Goal: Register for event/course

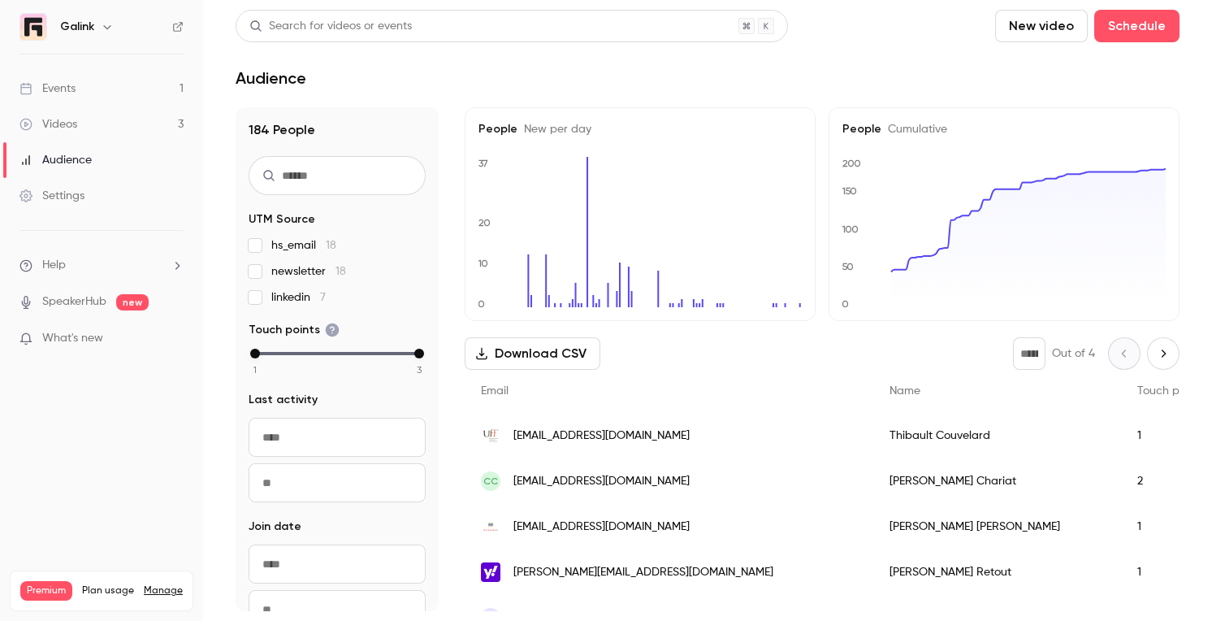
click at [118, 127] on link "Videos 3" at bounding box center [101, 124] width 203 height 36
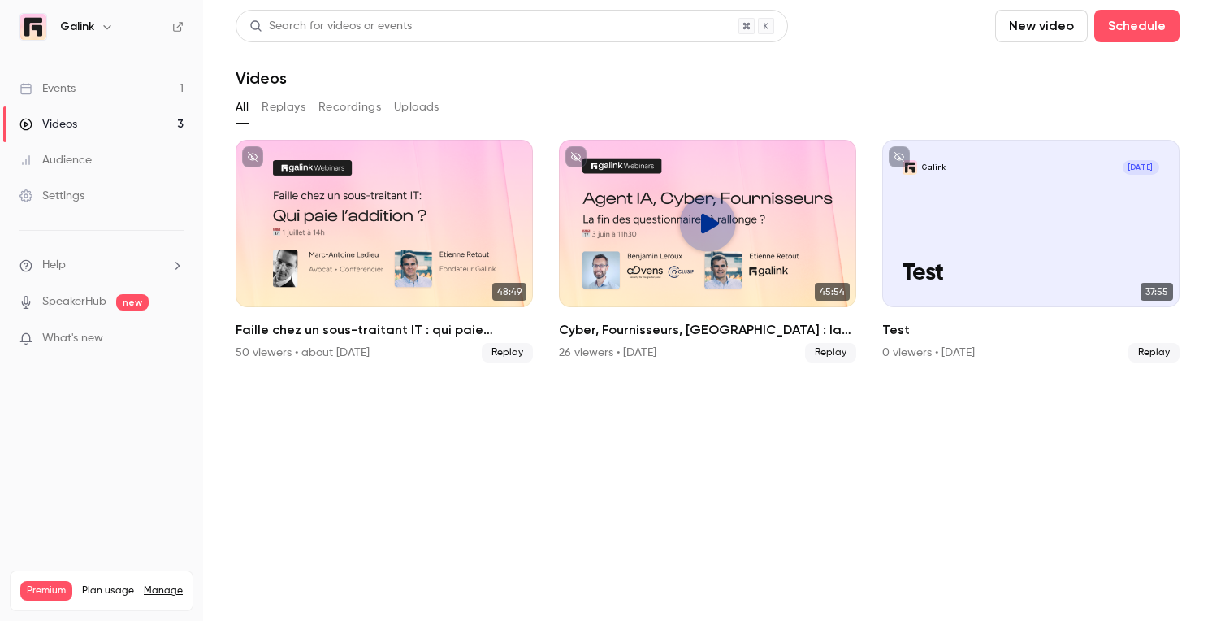
click at [130, 89] on link "Events 1" at bounding box center [101, 89] width 203 height 36
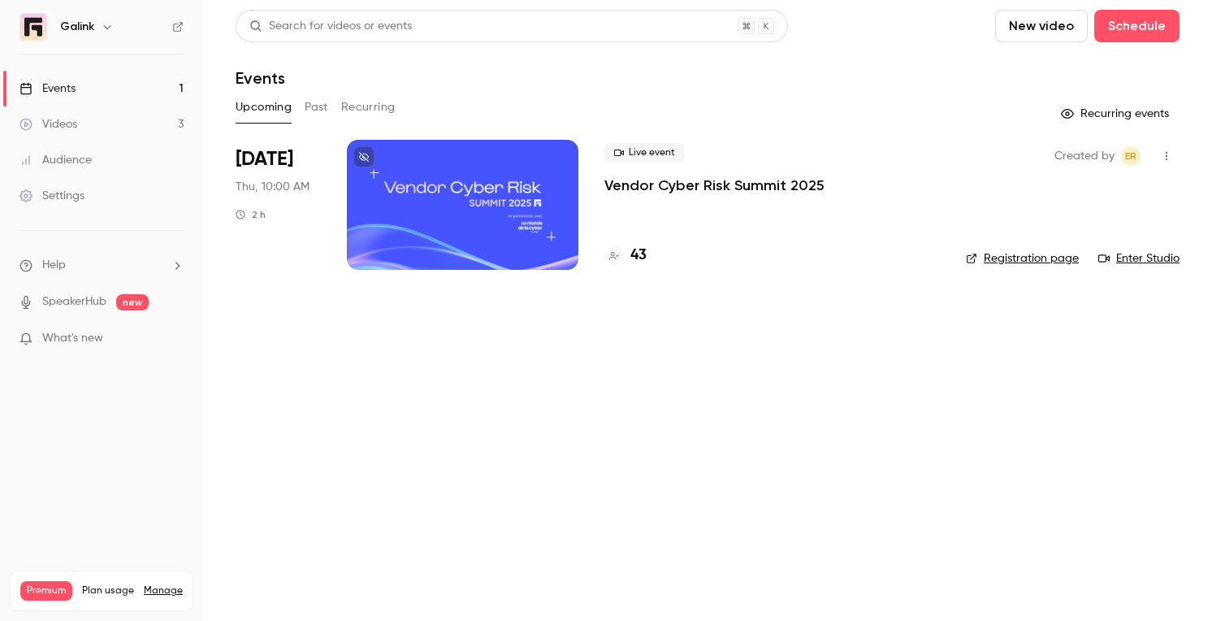
click at [642, 185] on p "Vendor Cyber Risk Summit 2025" at bounding box center [714, 184] width 220 height 19
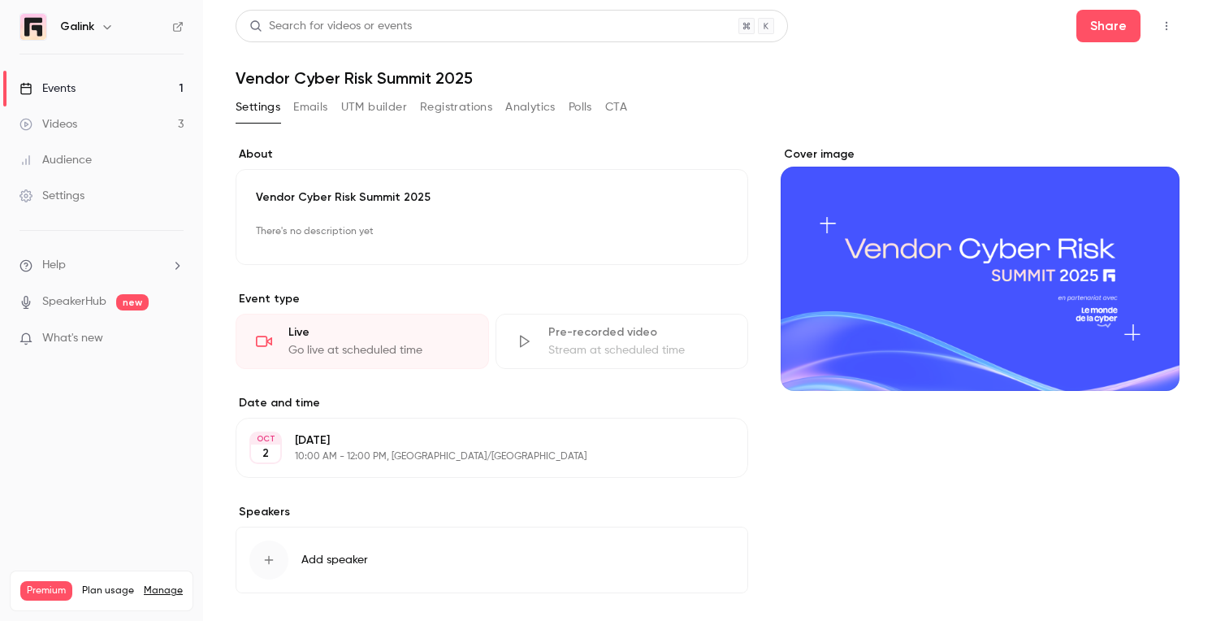
click at [1163, 26] on icon "button" at bounding box center [1166, 25] width 13 height 11
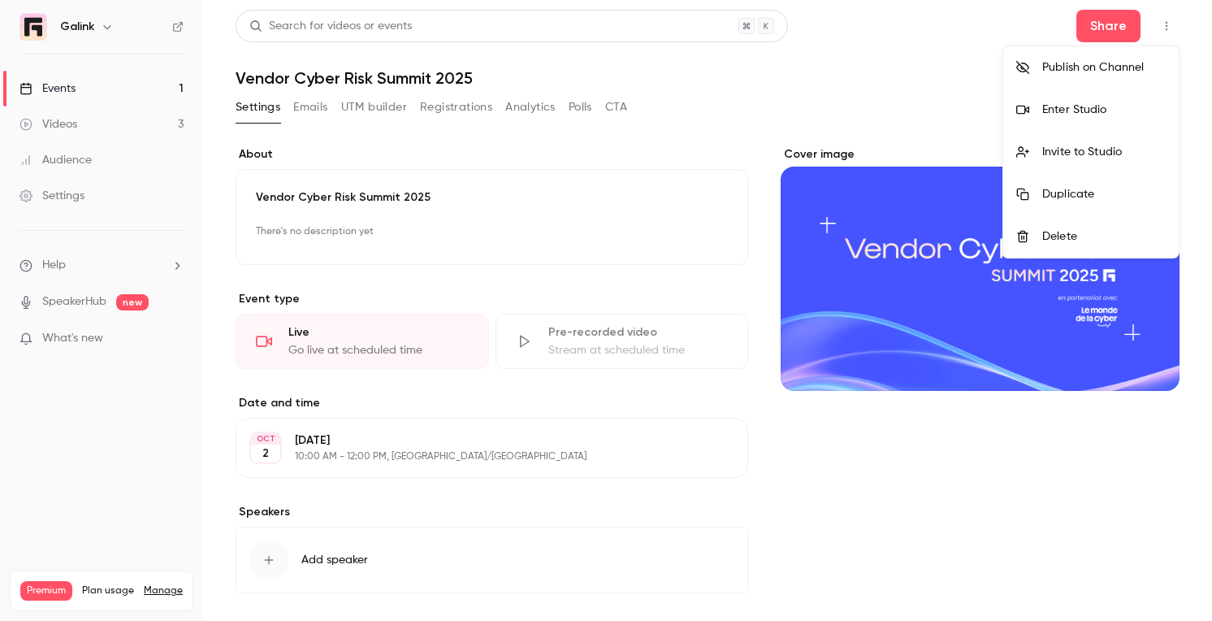
click at [1098, 107] on div "Enter Studio" at bounding box center [1103, 110] width 123 height 16
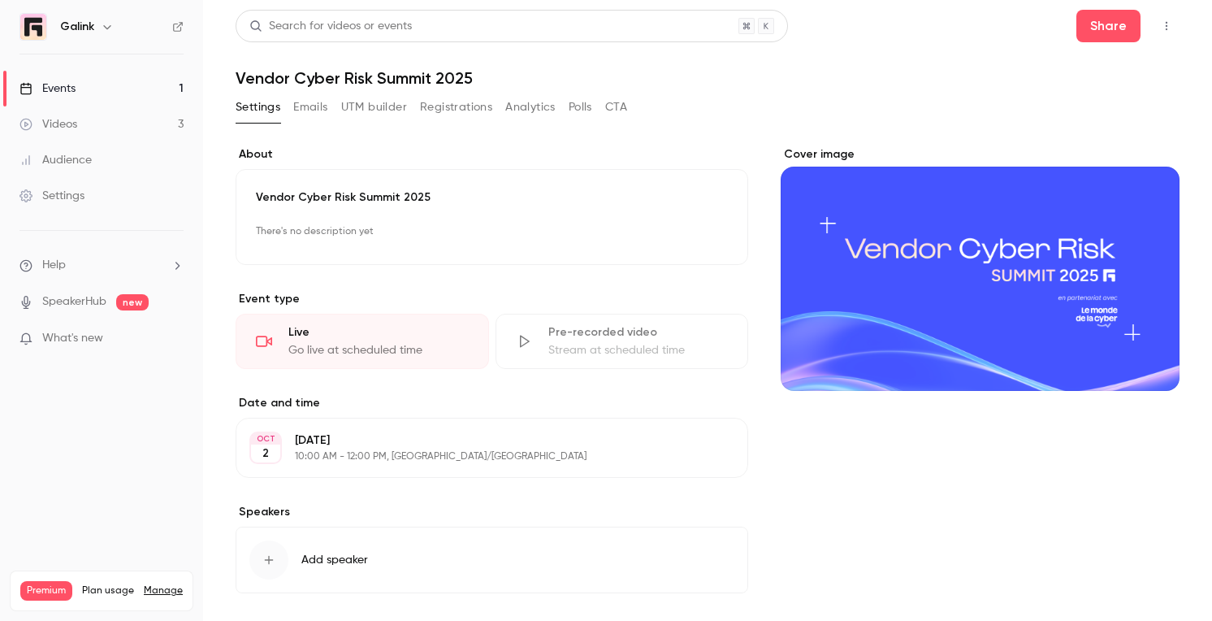
click at [1163, 25] on icon "button" at bounding box center [1166, 25] width 13 height 11
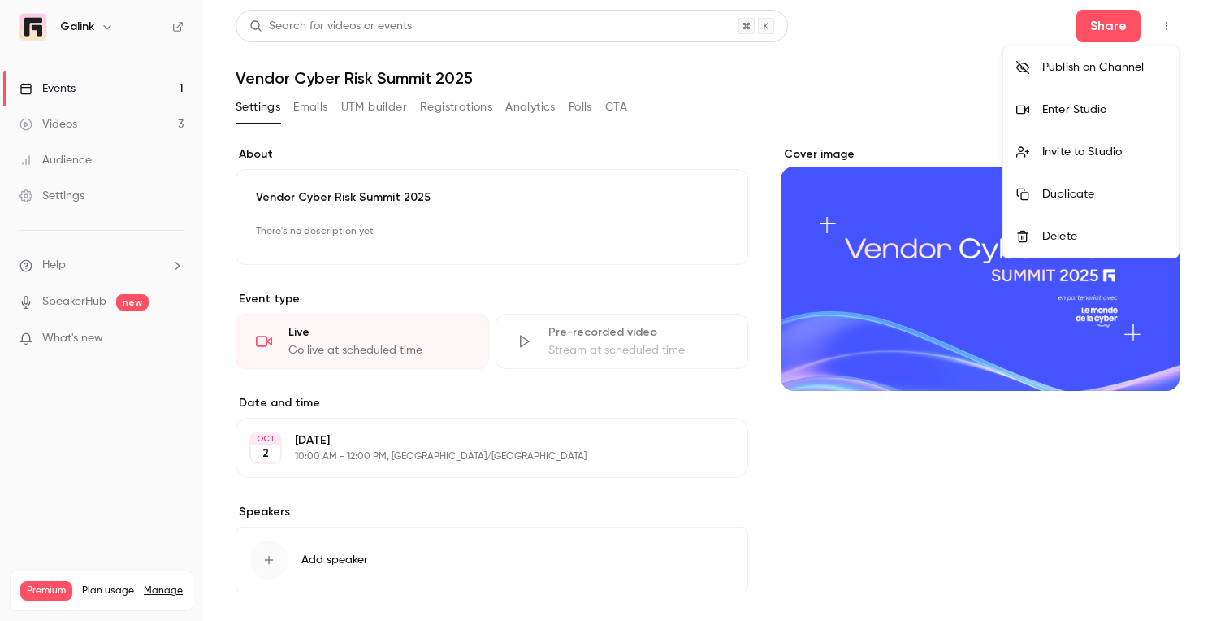
click at [1069, 110] on div "Enter Studio" at bounding box center [1103, 110] width 123 height 16
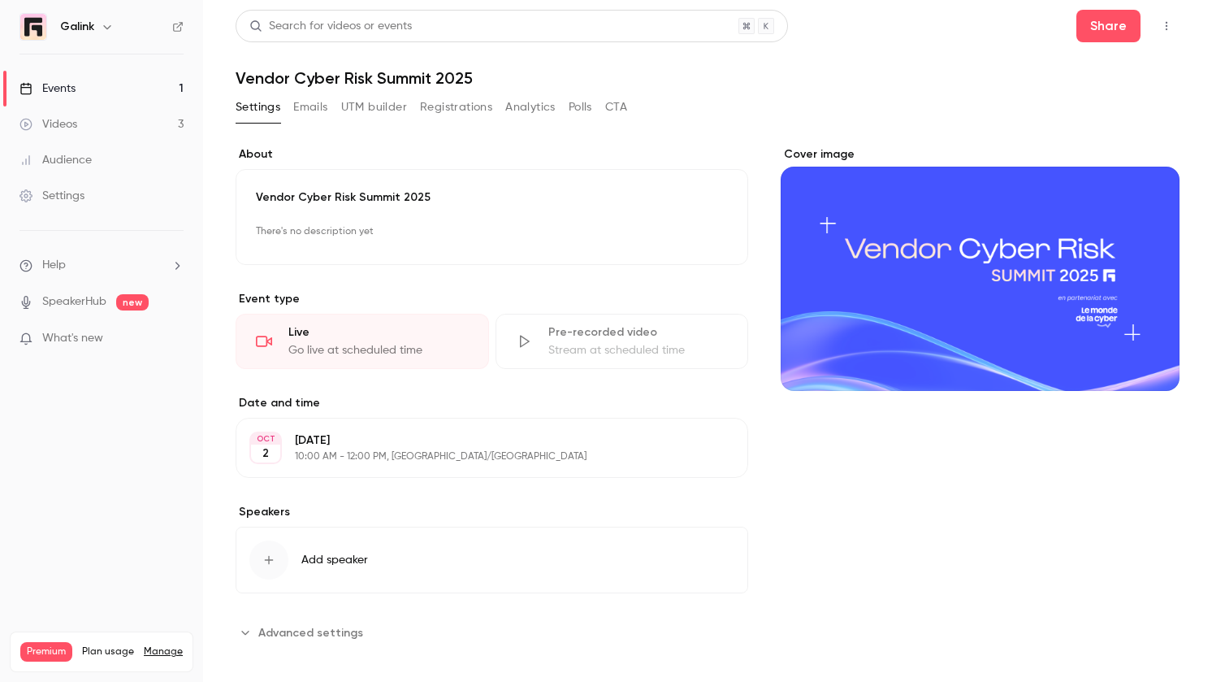
click at [120, 89] on link "Events 1" at bounding box center [101, 89] width 203 height 36
